Goal: Information Seeking & Learning: Learn about a topic

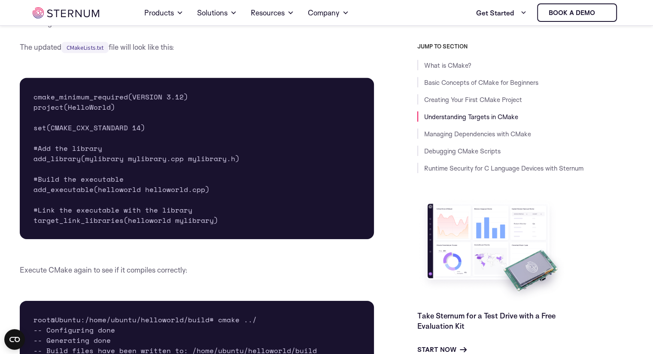
scroll to position [2697, 0]
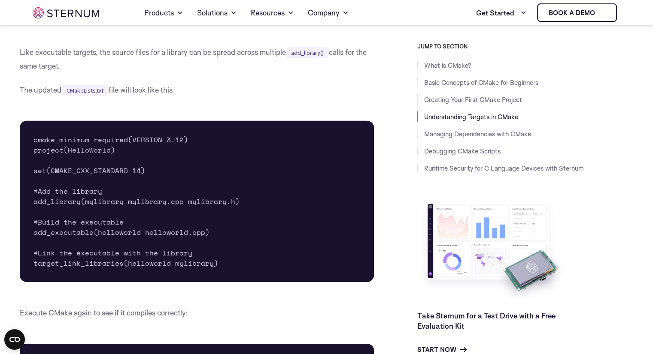
click at [51, 223] on pre "cmake_minimum_required(VERSION 3.12) project(HelloWorld) set(CMAKE_CXX_STANDARD…" at bounding box center [197, 201] width 354 height 161
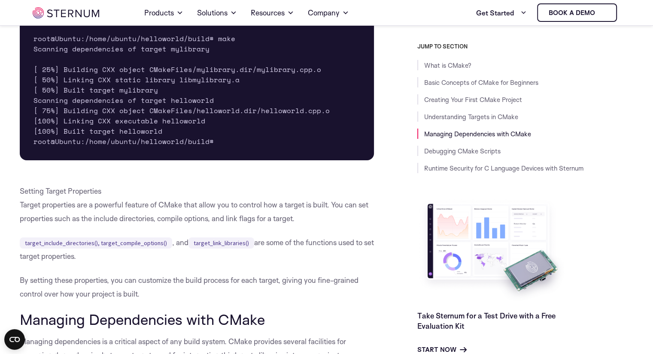
scroll to position [3126, 0]
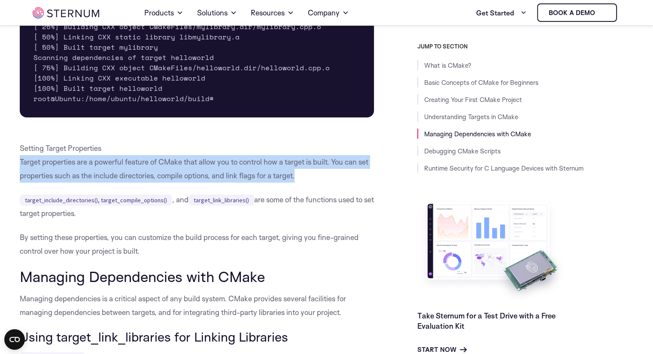
drag, startPoint x: 21, startPoint y: 191, endPoint x: 376, endPoint y: 200, distance: 355.5
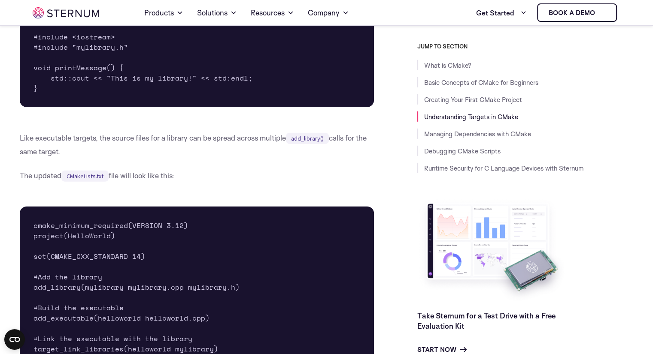
scroll to position [2697, 0]
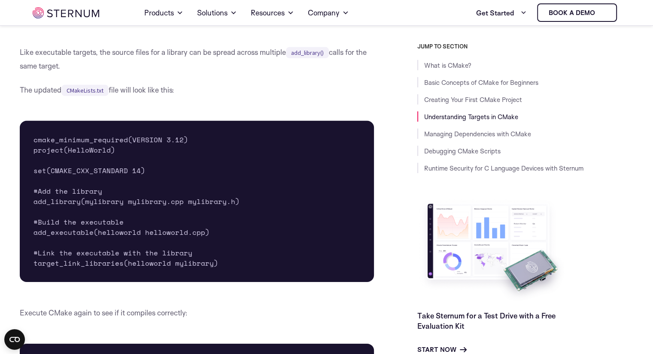
click at [185, 225] on pre "cmake_minimum_required(VERSION 3.12) project(HelloWorld) set(CMAKE_CXX_STANDARD…" at bounding box center [197, 201] width 354 height 161
drag, startPoint x: 126, startPoint y: 227, endPoint x: 179, endPoint y: 225, distance: 53.7
click at [179, 225] on pre "cmake_minimum_required(VERSION 3.12) project(HelloWorld) set(CMAKE_CXX_STANDARD…" at bounding box center [197, 201] width 354 height 161
copy pre "mylibrary.cpp"
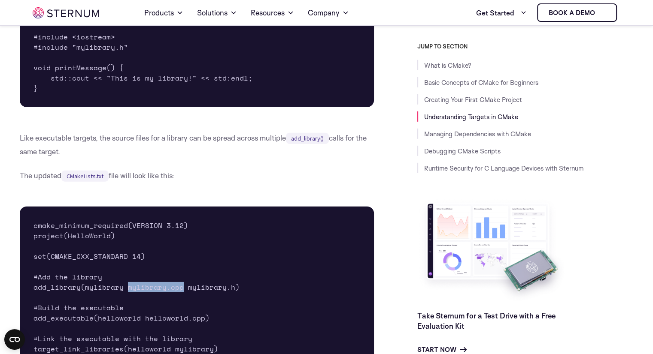
scroll to position [2568, 0]
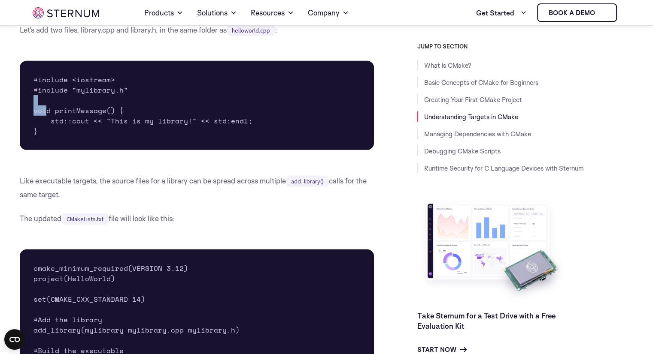
click at [46, 129] on pre "#include <iostream> #include "mylibrary.h" void printMessage() { std::cout << "…" at bounding box center [197, 105] width 354 height 89
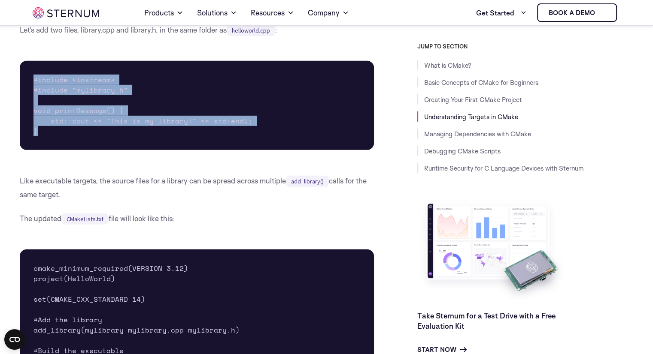
drag, startPoint x: 52, startPoint y: 157, endPoint x: 26, endPoint y: 99, distance: 63.2
click at [26, 99] on pre "#include <iostream> #include "mylibrary.h" void printMessage() { std::cout << "…" at bounding box center [197, 105] width 354 height 89
copy pre "#include <iostream> #include "mylibrary.h" void printMessage() { std::cout << "…"
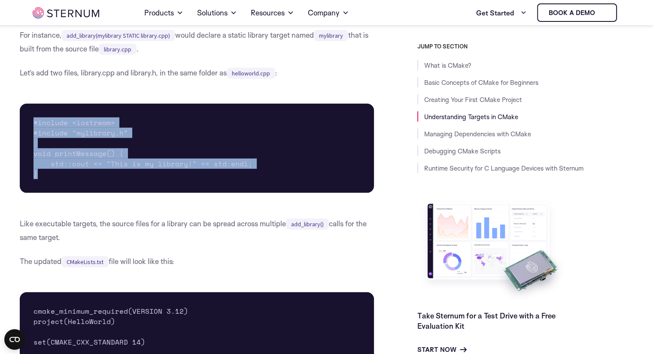
scroll to position [2740, 0]
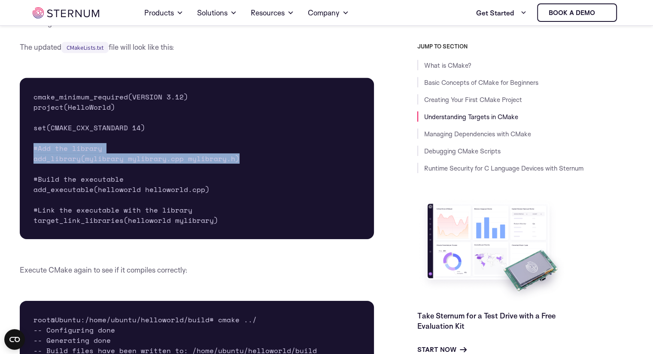
drag, startPoint x: 244, startPoint y: 185, endPoint x: 25, endPoint y: 171, distance: 219.3
click at [25, 171] on pre "cmake_minimum_required(VERSION 3.12) project(HelloWorld) set(CMAKE_CXX_STANDARD…" at bounding box center [197, 158] width 354 height 161
copy pre "#Add the library add_library(mylibrary mylibrary.cpp mylibrary.h)"
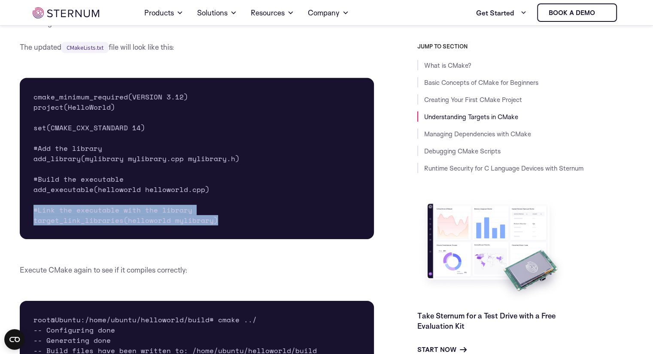
drag, startPoint x: 223, startPoint y: 244, endPoint x: 15, endPoint y: 233, distance: 208.8
copy pre "#Link the executable with the library target_link_libraries(helloworld mylibrar…"
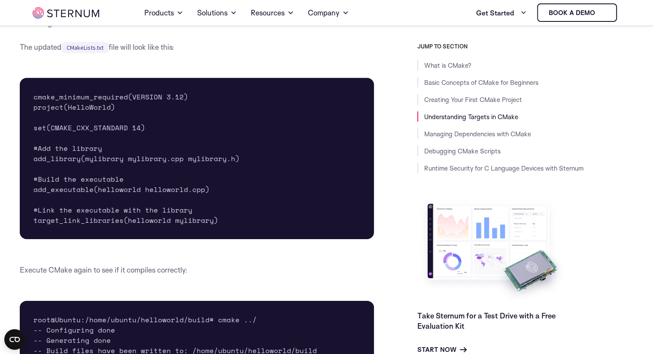
click at [290, 279] on div "What is CMake? CMake stands for cross-platform make. It is a tool designed to m…" at bounding box center [197, 259] width 354 height 5511
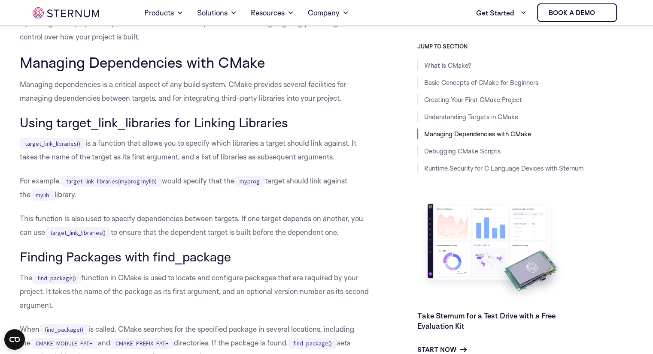
scroll to position [3384, 0]
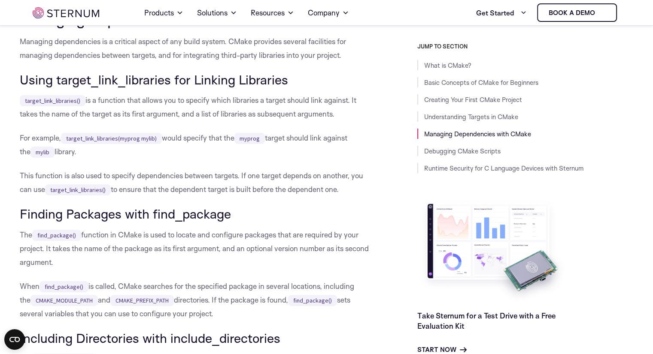
click at [50, 106] on code "target_link_libraries()" at bounding box center [53, 100] width 66 height 11
drag, startPoint x: 16, startPoint y: 162, endPoint x: 81, endPoint y: 176, distance: 66.7
click at [204, 159] on p "For example, target_link_libraries(myprog mylib) would specify that the myprog …" at bounding box center [197, 144] width 354 height 27
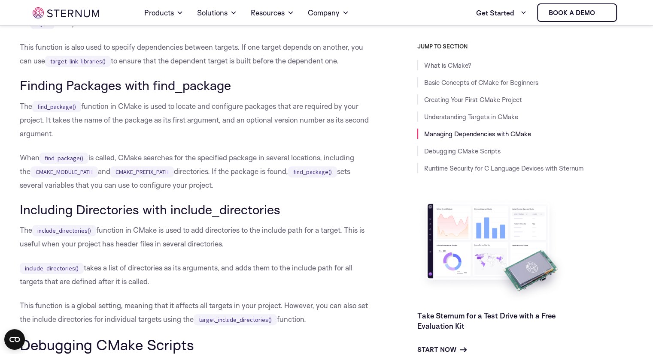
click at [189, 93] on h3 "Finding Packages with find_package" at bounding box center [197, 85] width 354 height 15
copy h3 "find_package"
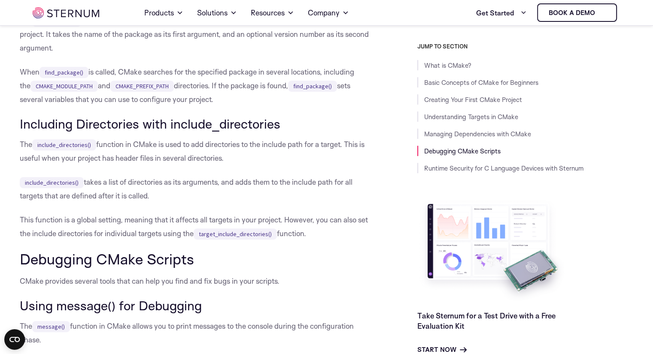
scroll to position [3641, 0]
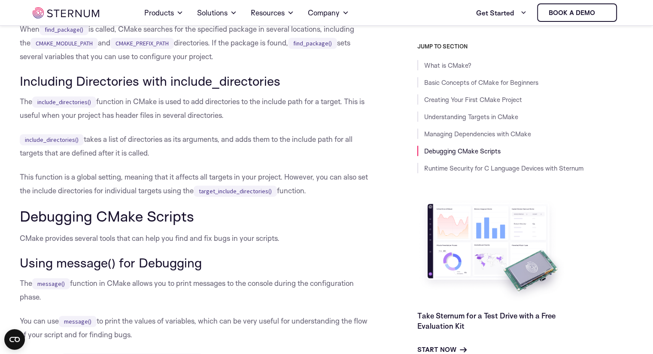
click at [235, 88] on h3 "Including Directories with include_directories" at bounding box center [197, 81] width 354 height 15
copy h3 "include_directories"
